Goal: Information Seeking & Learning: Compare options

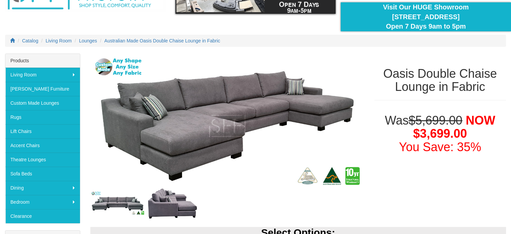
scroll to position [67, 0]
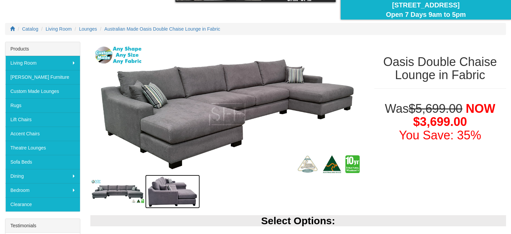
click at [166, 199] on img at bounding box center [172, 192] width 55 height 34
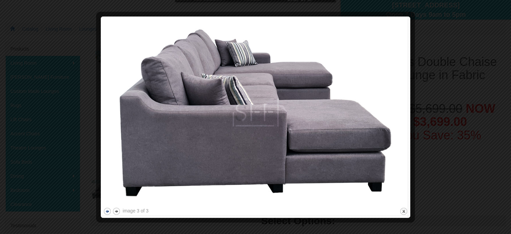
click at [106, 209] on button "previous" at bounding box center [107, 211] width 8 height 8
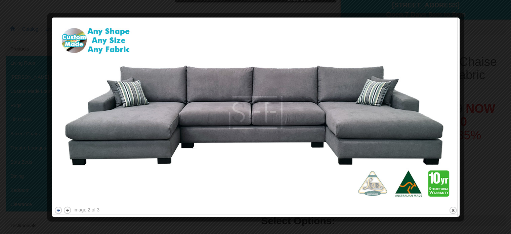
click at [58, 210] on button "previous" at bounding box center [58, 210] width 8 height 8
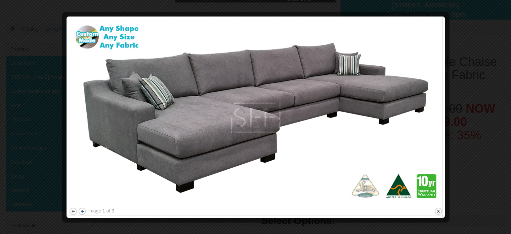
click at [81, 212] on button "next" at bounding box center [82, 211] width 8 height 8
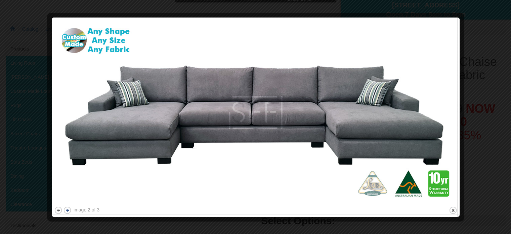
click at [81, 212] on div "image 2 of 3" at bounding box center [87, 209] width 26 height 7
click at [67, 207] on button "next" at bounding box center [67, 210] width 8 height 8
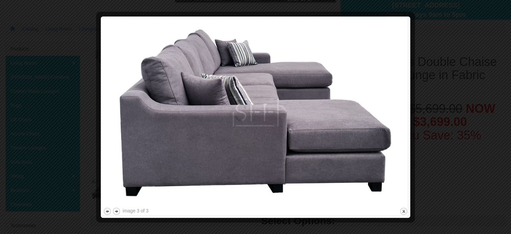
click at [471, 80] on div at bounding box center [255, 117] width 511 height 234
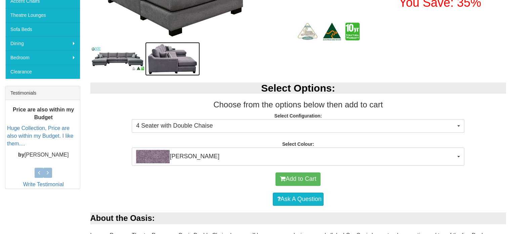
scroll to position [202, 0]
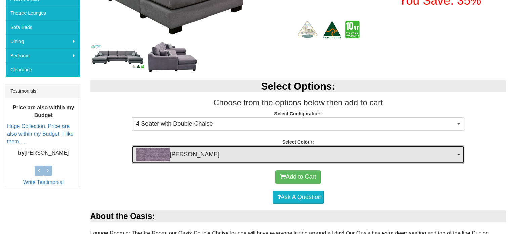
click at [249, 151] on span "Devon Violet" at bounding box center [296, 154] width 320 height 13
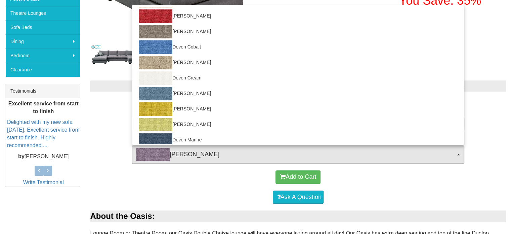
scroll to position [101, 0]
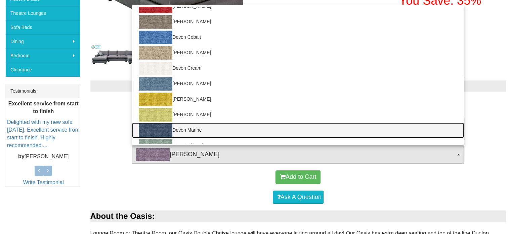
click at [191, 132] on link "Devon Marine" at bounding box center [298, 129] width 332 height 15
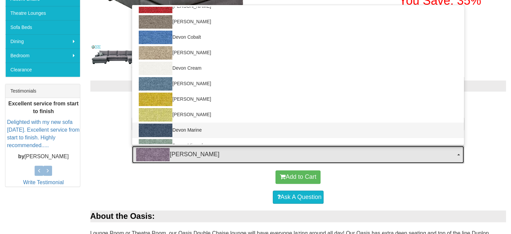
select select "1025"
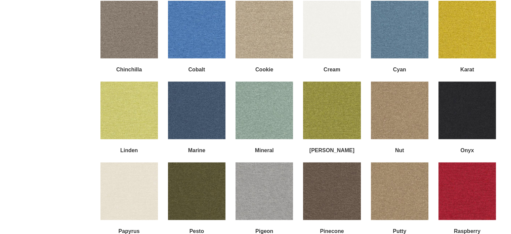
scroll to position [841, 0]
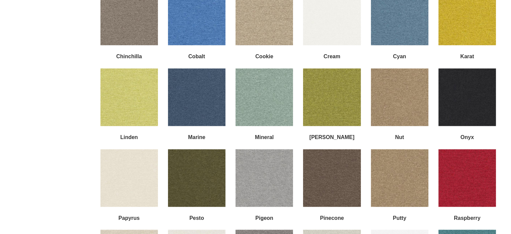
click at [397, 25] on img at bounding box center [399, 16] width 57 height 57
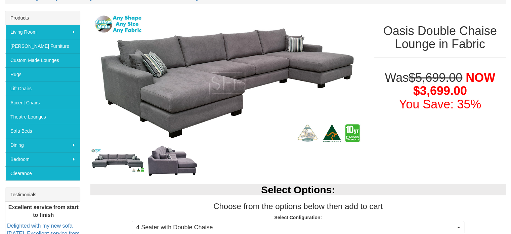
scroll to position [0, 0]
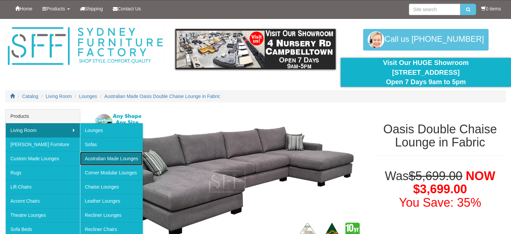
click at [97, 159] on link "Australian Made Lounges" at bounding box center [111, 158] width 63 height 14
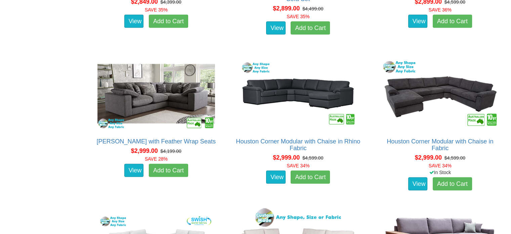
scroll to position [1412, 0]
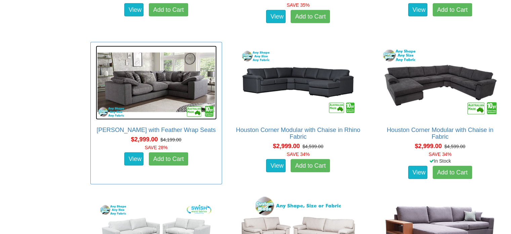
click at [147, 84] on img at bounding box center [156, 83] width 121 height 74
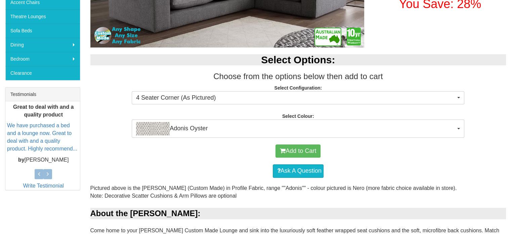
scroll to position [202, 0]
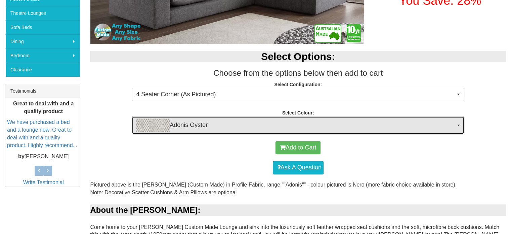
click at [171, 123] on span "Adonis Oyster" at bounding box center [296, 124] width 320 height 13
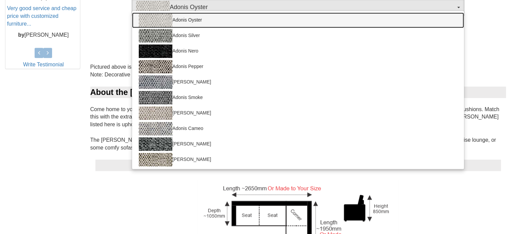
scroll to position [336, 0]
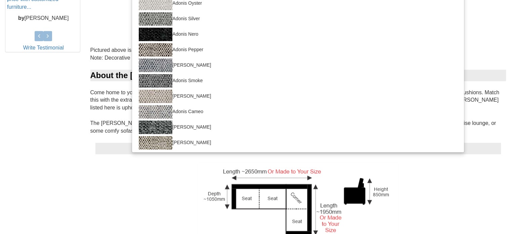
click at [169, 228] on div "Custom Corner Made in 2 Piece" at bounding box center [298, 216] width 406 height 108
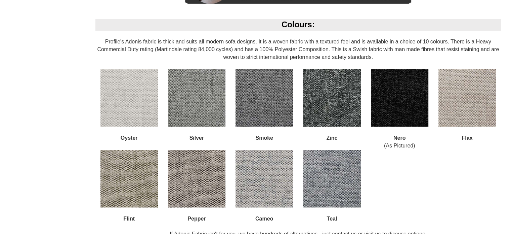
scroll to position [773, 0]
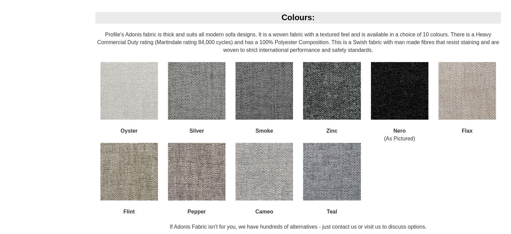
click at [319, 177] on img at bounding box center [331, 171] width 57 height 57
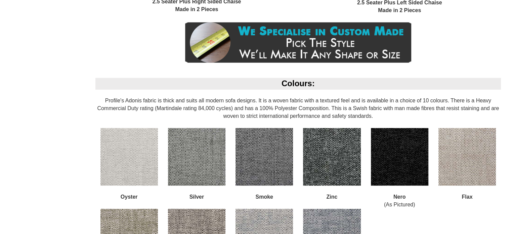
scroll to position [706, 0]
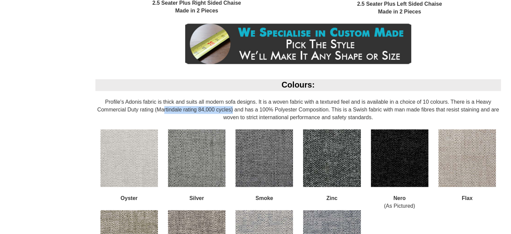
drag, startPoint x: 159, startPoint y: 111, endPoint x: 231, endPoint y: 110, distance: 71.6
click at [231, 110] on div "Colours: Profile's Adonis fabric is thick and suits all modern sofa designs. It…" at bounding box center [298, 192] width 416 height 227
copy div "artindale rating 84,000 cycles"
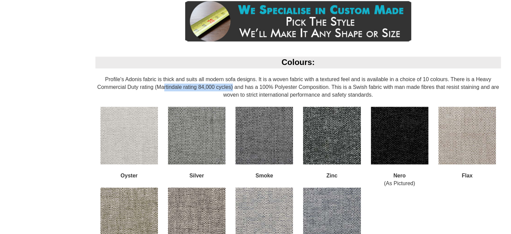
scroll to position [773, 0]
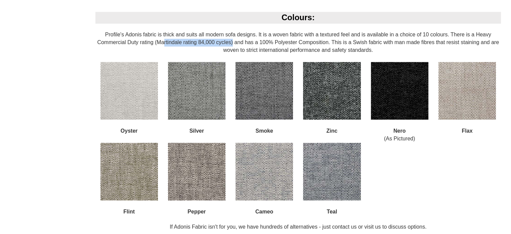
click at [338, 183] on img at bounding box center [331, 171] width 57 height 57
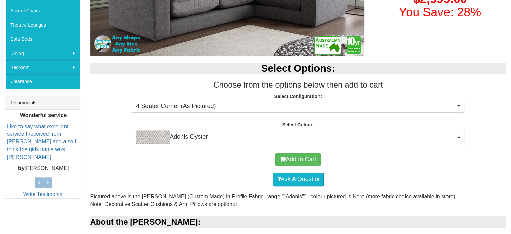
scroll to position [202, 0]
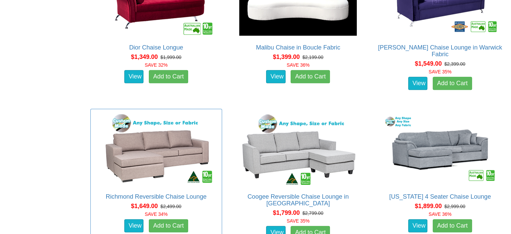
scroll to position [490, 0]
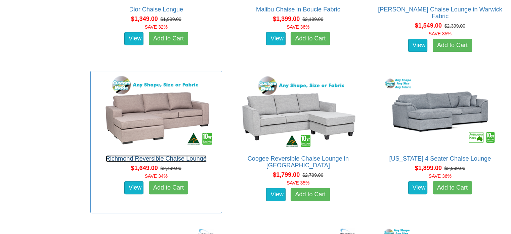
click at [147, 158] on link "Richmond Reversible Chaise Lounge" at bounding box center [156, 158] width 101 height 7
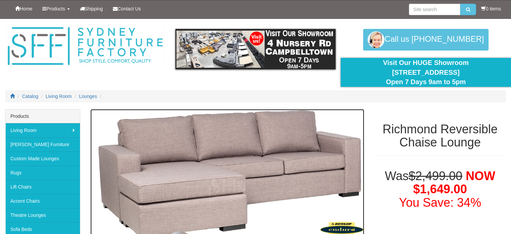
click at [226, 159] on img at bounding box center [227, 186] width 274 height 155
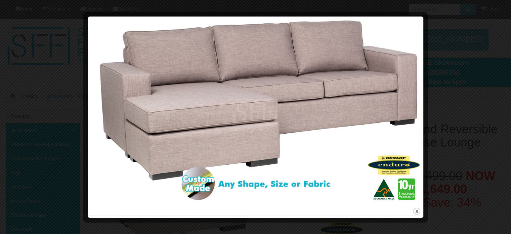
click at [476, 122] on div at bounding box center [255, 117] width 511 height 234
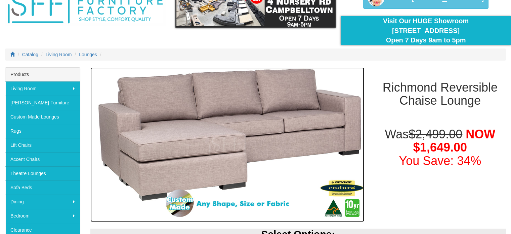
scroll to position [101, 0]
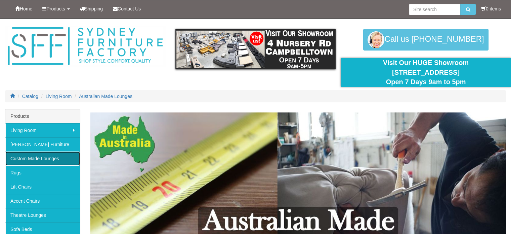
click at [37, 156] on link "Custom Made Lounges" at bounding box center [42, 158] width 75 height 14
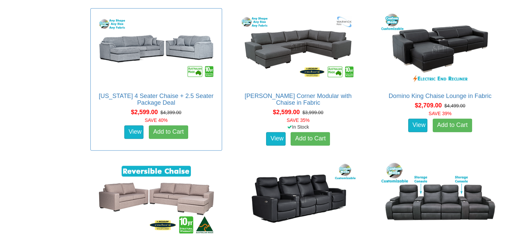
scroll to position [1042, 0]
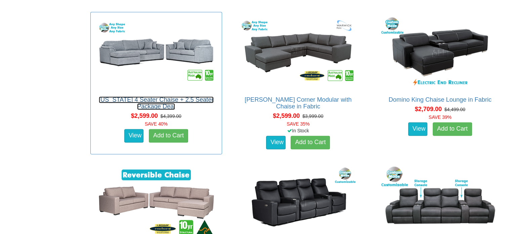
click at [121, 99] on link "[US_STATE] 4 Seater Chaise + 2.5 Seater Package Deal" at bounding box center [156, 102] width 115 height 13
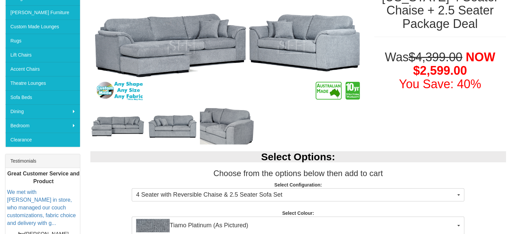
scroll to position [134, 0]
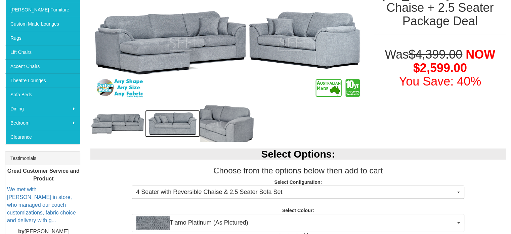
click at [168, 118] on img at bounding box center [172, 124] width 55 height 28
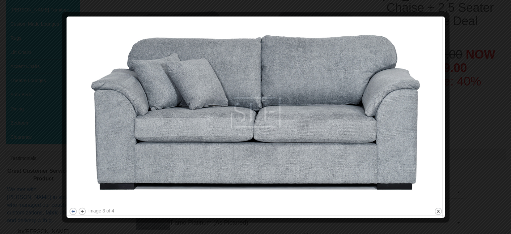
click at [71, 212] on button "previous" at bounding box center [73, 211] width 8 height 8
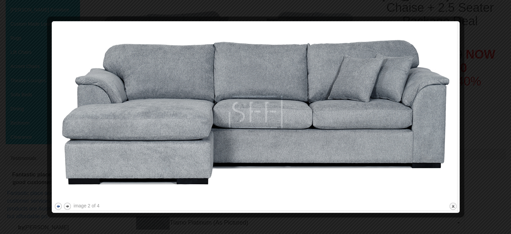
click at [71, 212] on div at bounding box center [255, 213] width 403 height 7
click at [69, 205] on button "next" at bounding box center [67, 206] width 8 height 8
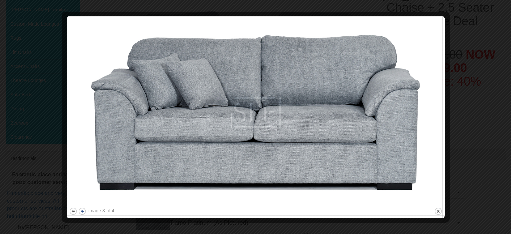
click at [69, 205] on div "image 3 of 4 previous next close" at bounding box center [256, 117] width 374 height 196
click at [69, 205] on img at bounding box center [256, 112] width 374 height 187
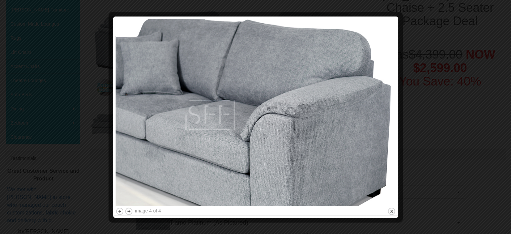
click at [473, 43] on div at bounding box center [255, 117] width 511 height 234
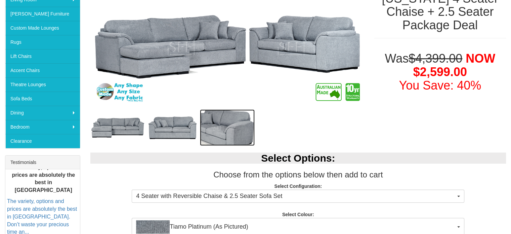
scroll to position [0, 0]
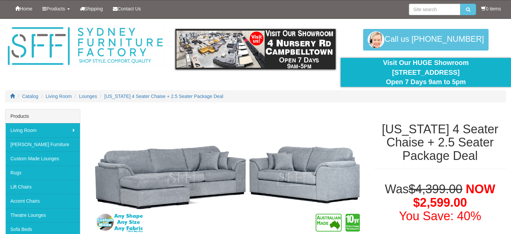
click at [82, 93] on li "Lounges" at bounding box center [85, 96] width 24 height 7
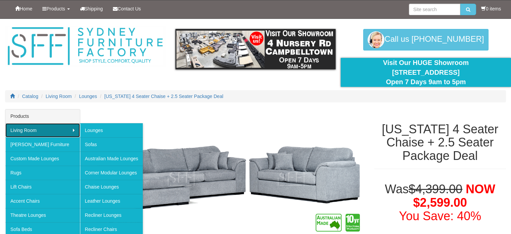
click at [53, 128] on link "Living Room" at bounding box center [42, 130] width 75 height 14
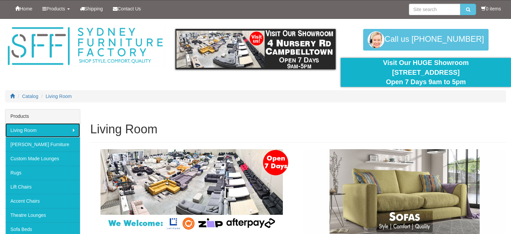
click at [53, 128] on link "Living Room" at bounding box center [42, 130] width 75 height 14
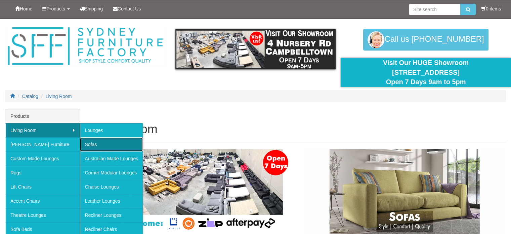
click at [88, 147] on link "Sofas" at bounding box center [111, 144] width 63 height 14
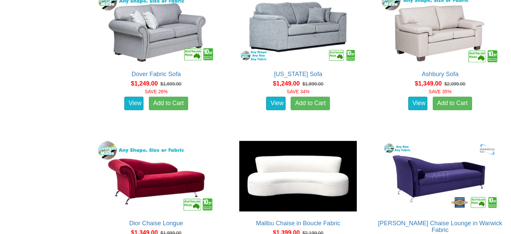
scroll to position [740, 0]
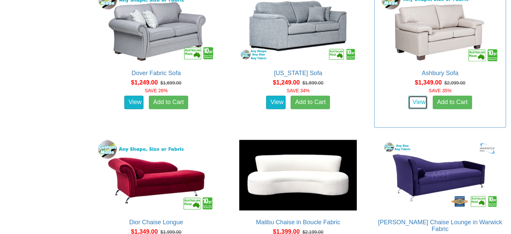
click at [409, 100] on link "View" at bounding box center [419, 101] width 20 height 13
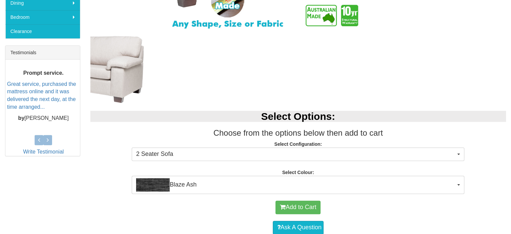
scroll to position [269, 0]
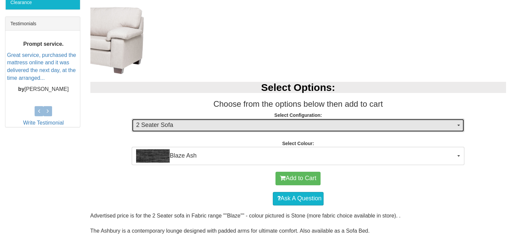
click at [276, 130] on button "2 Seater Sofa" at bounding box center [298, 124] width 333 height 13
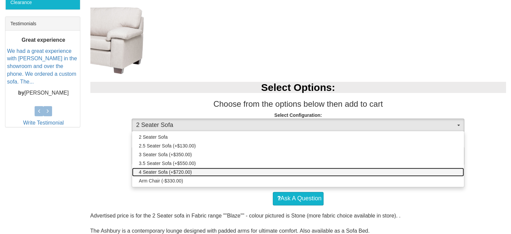
click at [246, 171] on link "4 Seater Sofa (+$720.00)" at bounding box center [298, 171] width 332 height 9
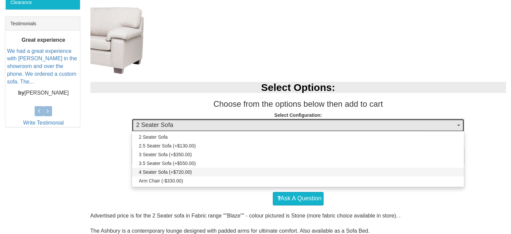
select select "457"
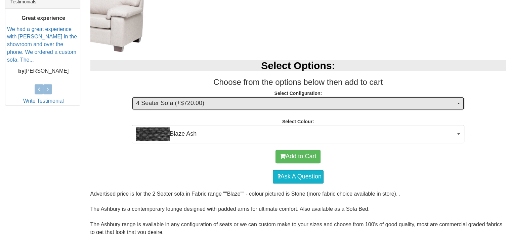
scroll to position [303, 0]
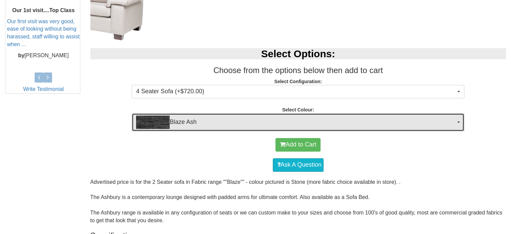
click at [214, 124] on span "Blaze Ash" at bounding box center [296, 121] width 320 height 13
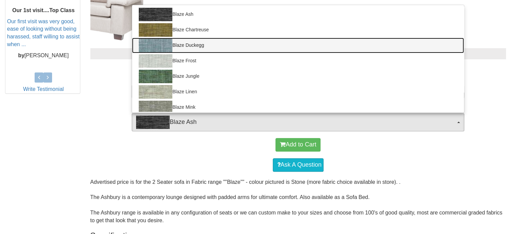
click at [222, 50] on link "Blaze Duckegg" at bounding box center [298, 45] width 332 height 15
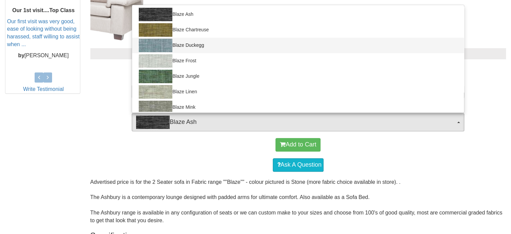
select select "443"
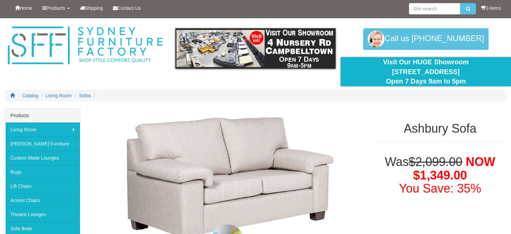
scroll to position [0, 0]
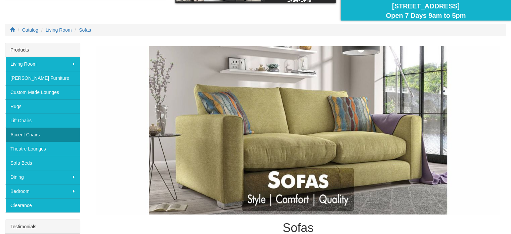
scroll to position [67, 0]
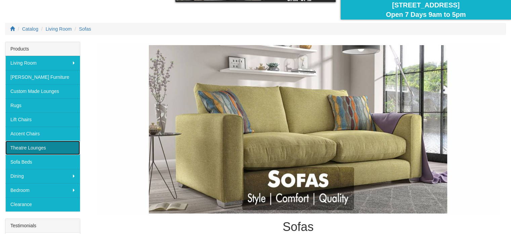
click at [27, 146] on link "Theatre Lounges" at bounding box center [42, 148] width 75 height 14
